Goal: Information Seeking & Learning: Check status

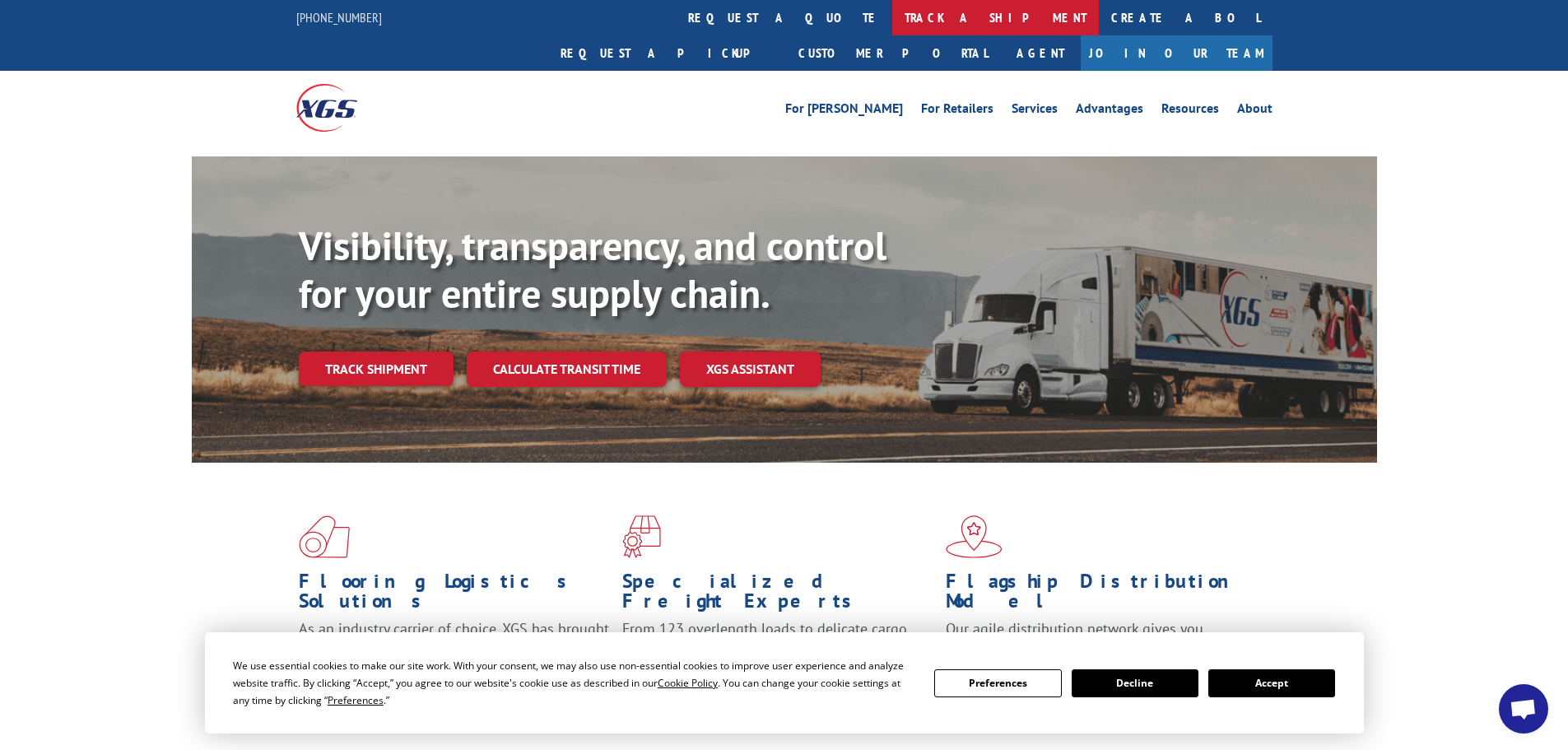
click at [892, 10] on link "track a shipment" at bounding box center [996, 18] width 207 height 35
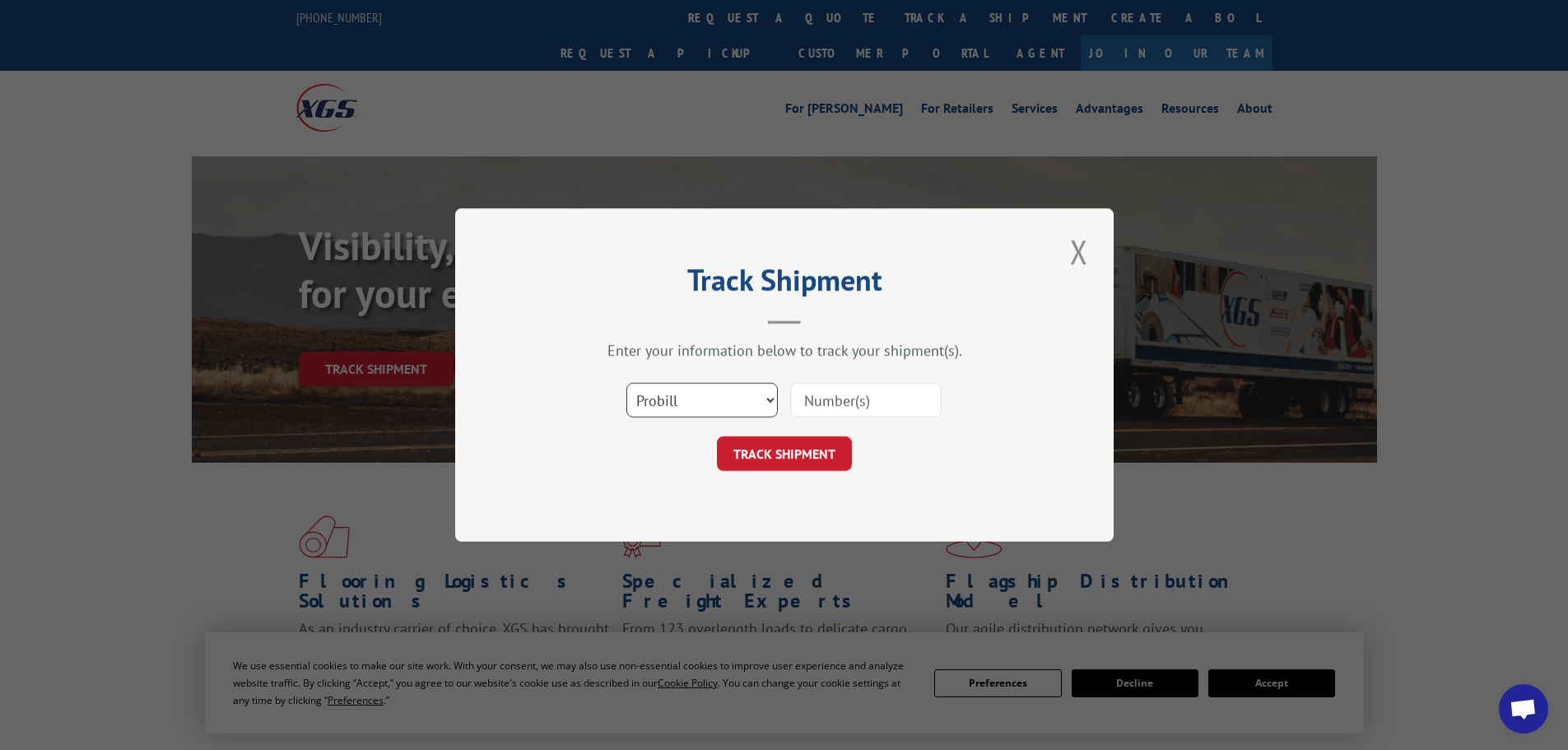
click at [760, 396] on select "Select category... Probill BOL PO" at bounding box center [702, 399] width 151 height 34
select select "bol"
click at [627, 383] on select "Select category... Probill BOL PO" at bounding box center [702, 399] width 151 height 34
click at [851, 408] on input at bounding box center [866, 399] width 151 height 34
paste input "5960101"
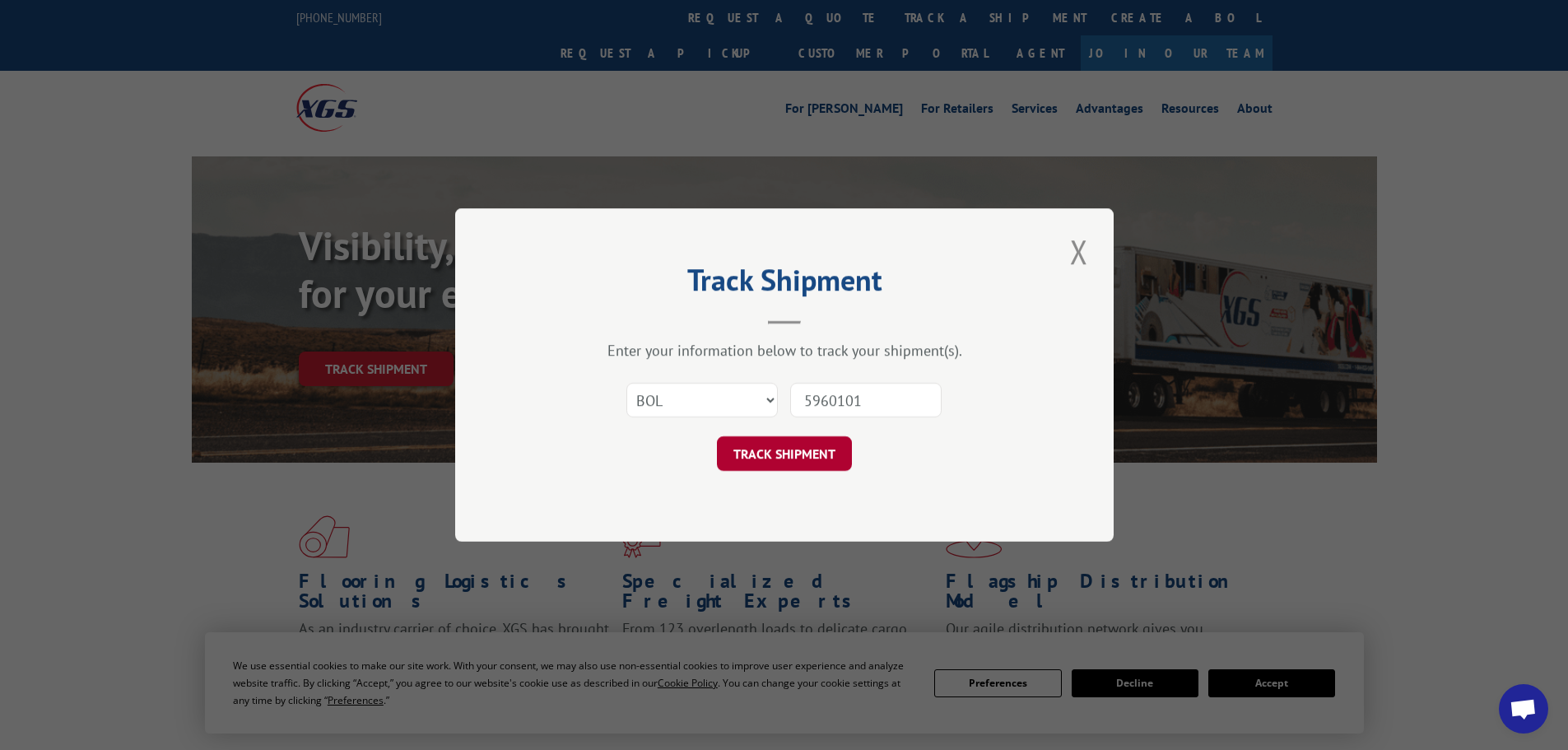
type input "5960101"
click at [790, 464] on button "TRACK SHIPMENT" at bounding box center [784, 453] width 135 height 34
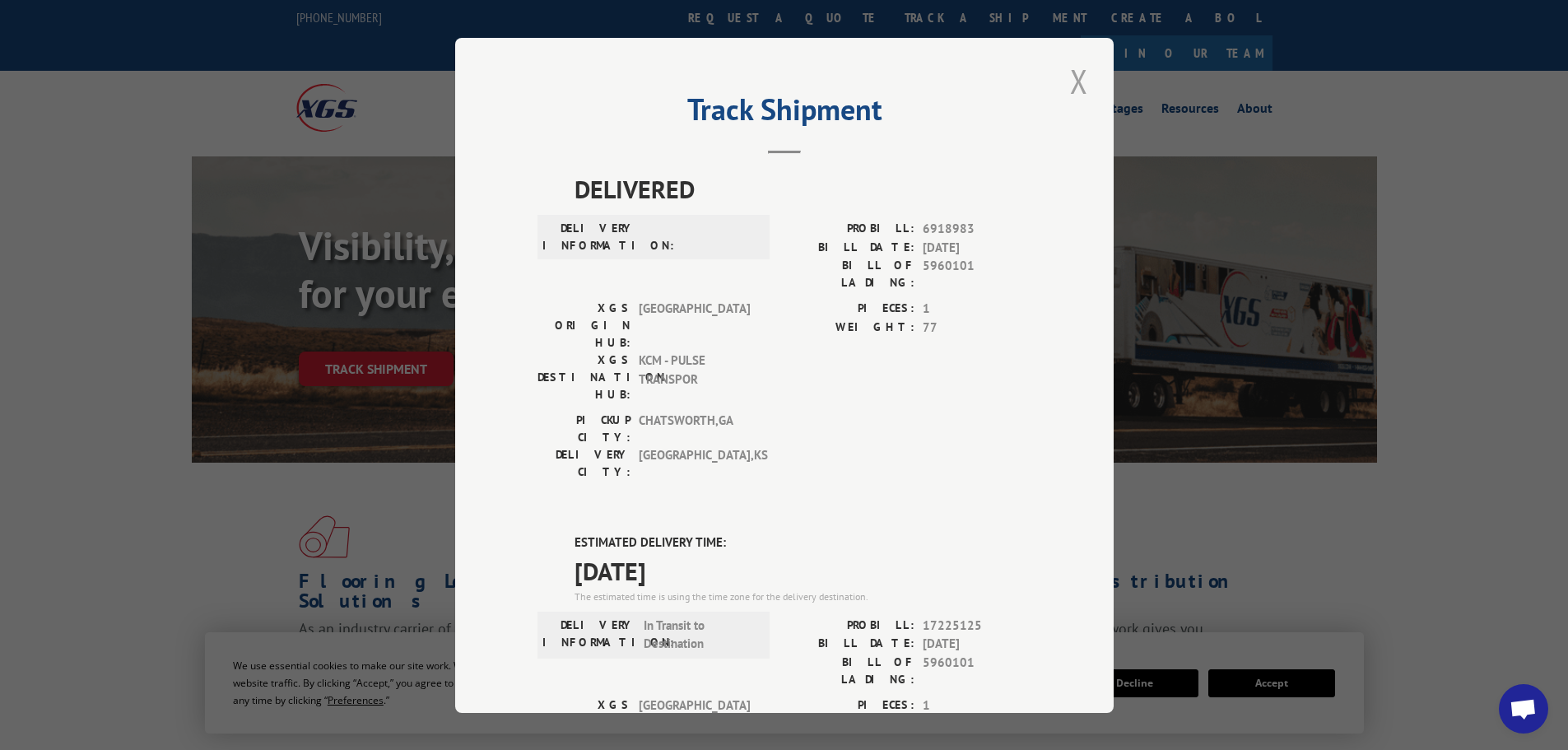
click at [1074, 71] on button "Close modal" at bounding box center [1079, 81] width 28 height 45
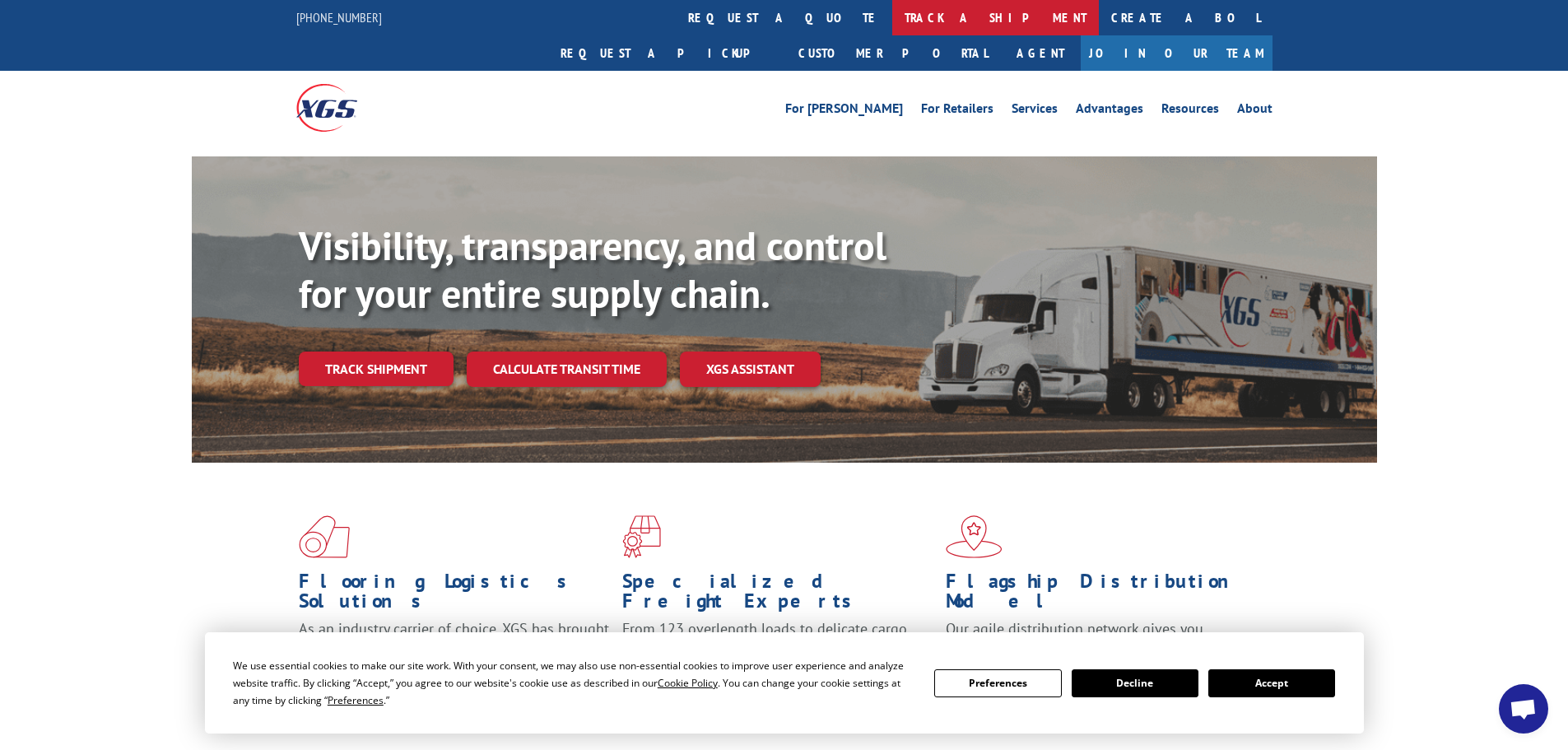
click at [892, 19] on link "track a shipment" at bounding box center [996, 18] width 207 height 35
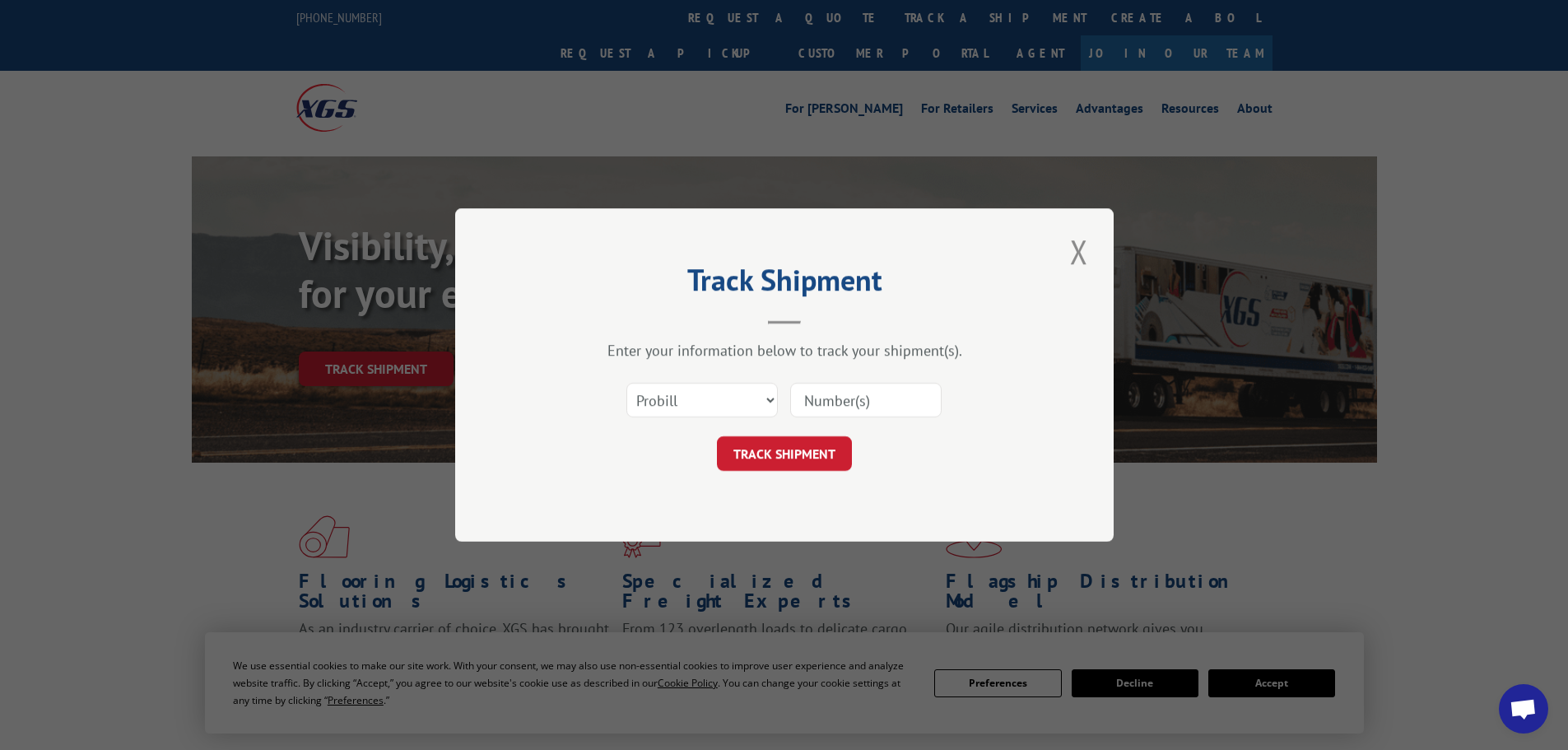
click at [837, 392] on input at bounding box center [866, 399] width 151 height 34
paste input "17519236"
type input "17519236"
click at [774, 456] on button "TRACK SHIPMENT" at bounding box center [784, 453] width 135 height 34
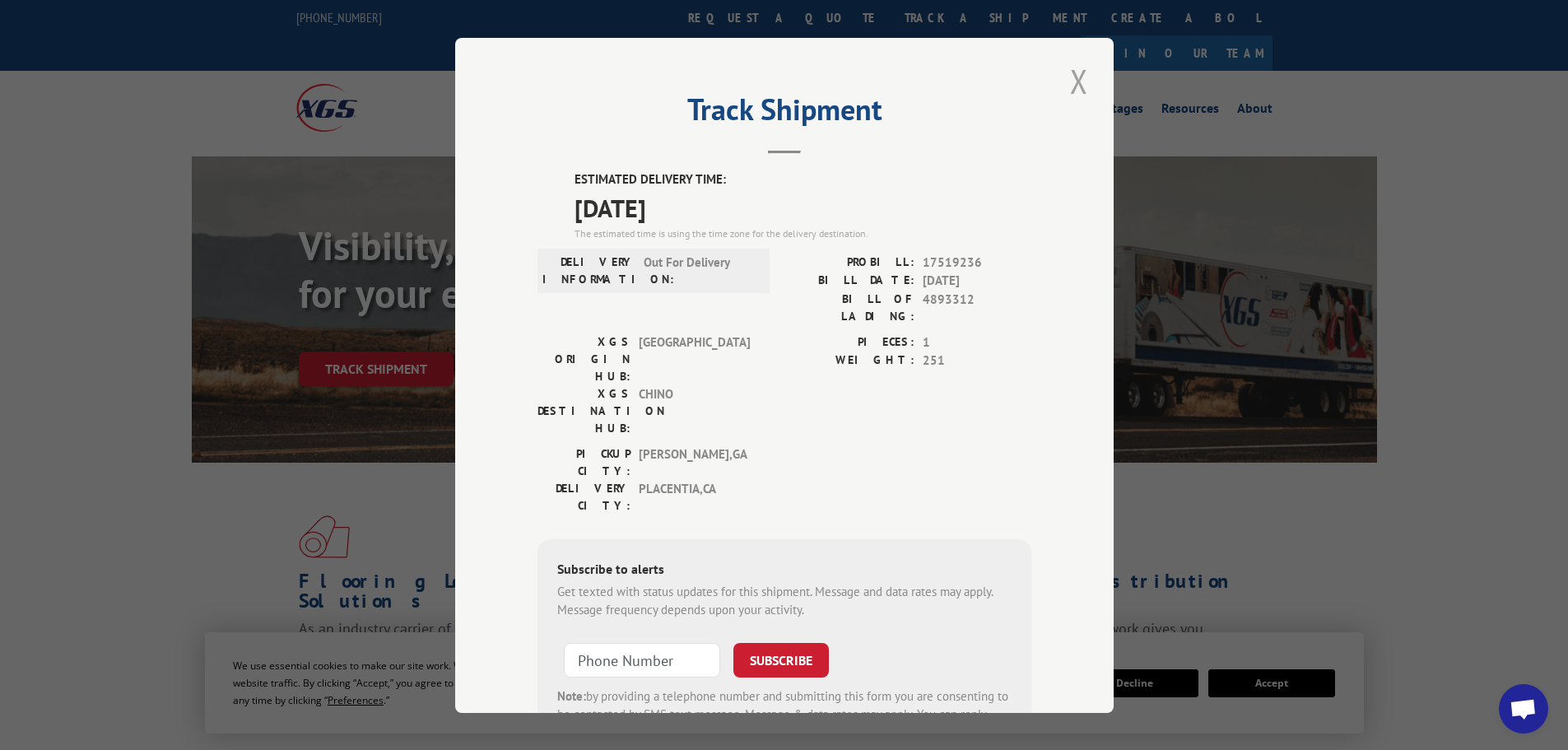
click at [1074, 80] on button "Close modal" at bounding box center [1079, 81] width 28 height 45
